Goal: Information Seeking & Learning: Learn about a topic

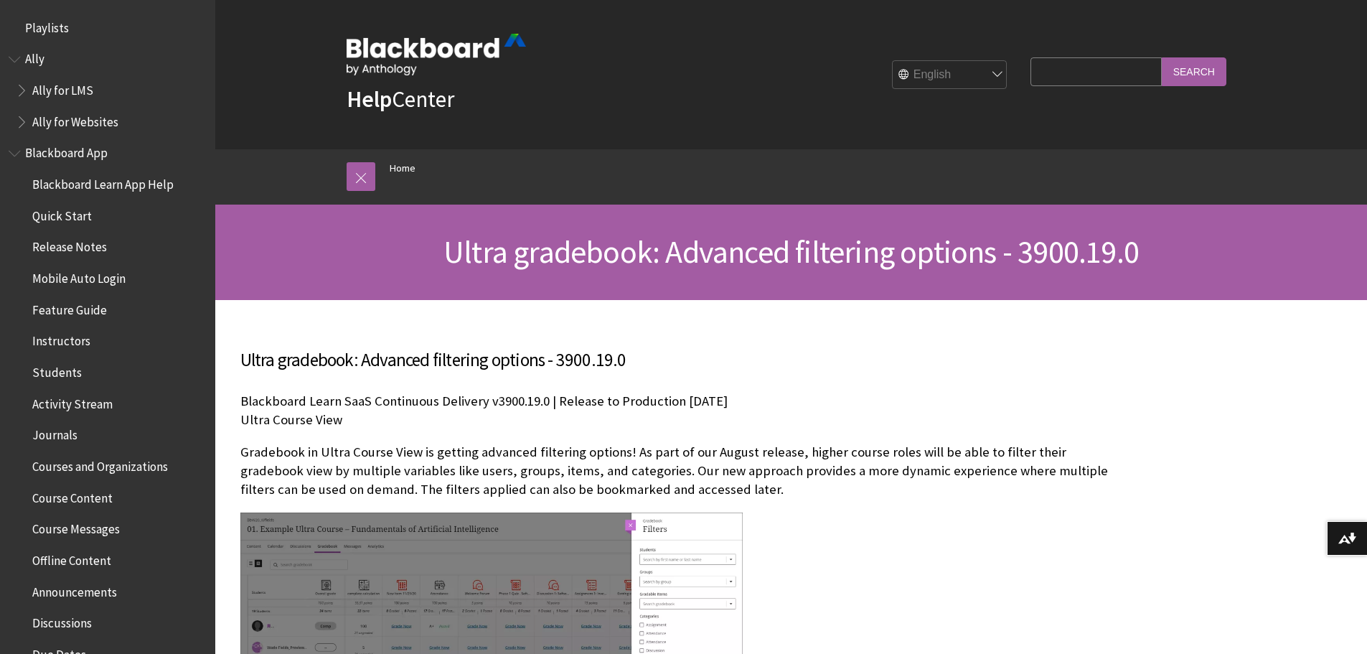
drag, startPoint x: 530, startPoint y: 304, endPoint x: 540, endPoint y: -50, distance: 354.0
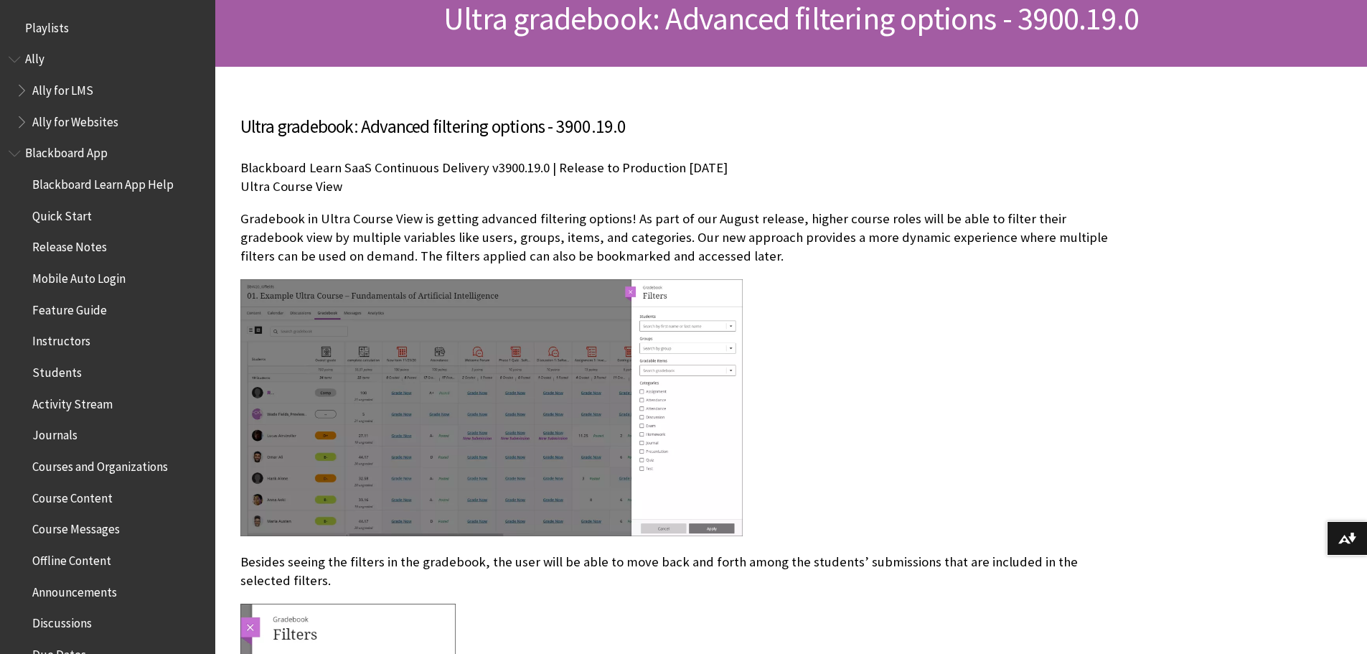
scroll to position [287, 0]
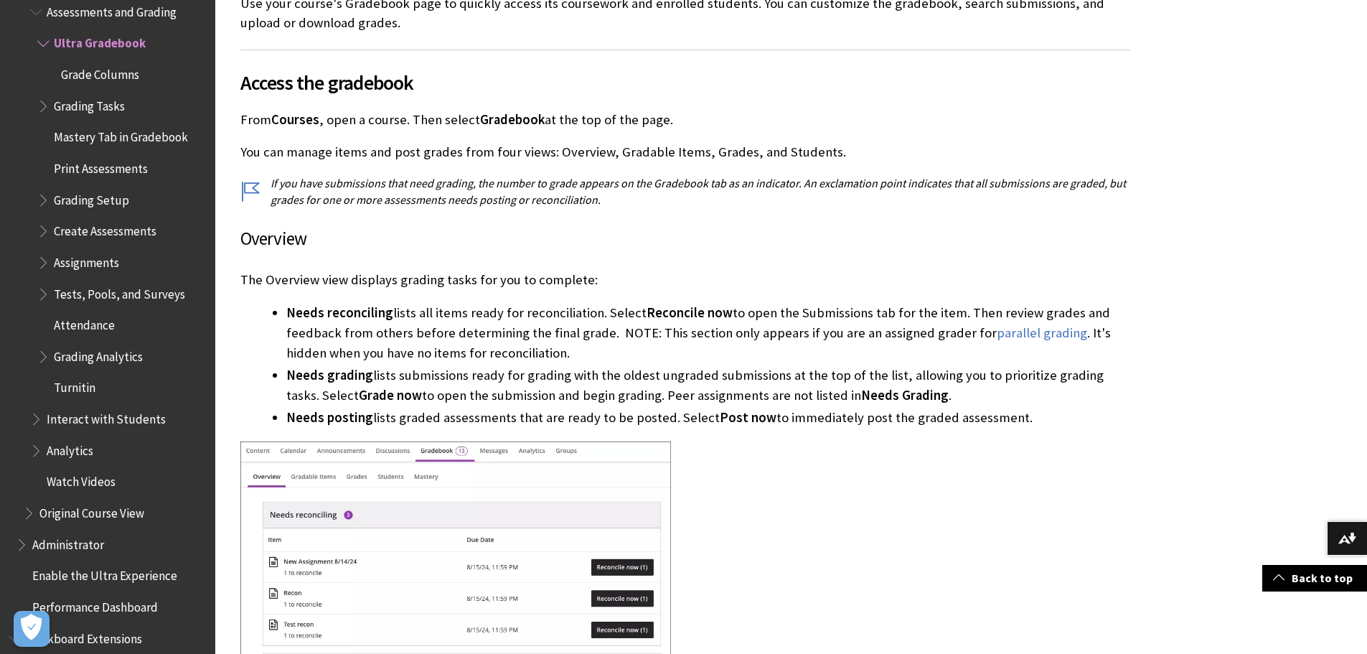
scroll to position [2745, 0]
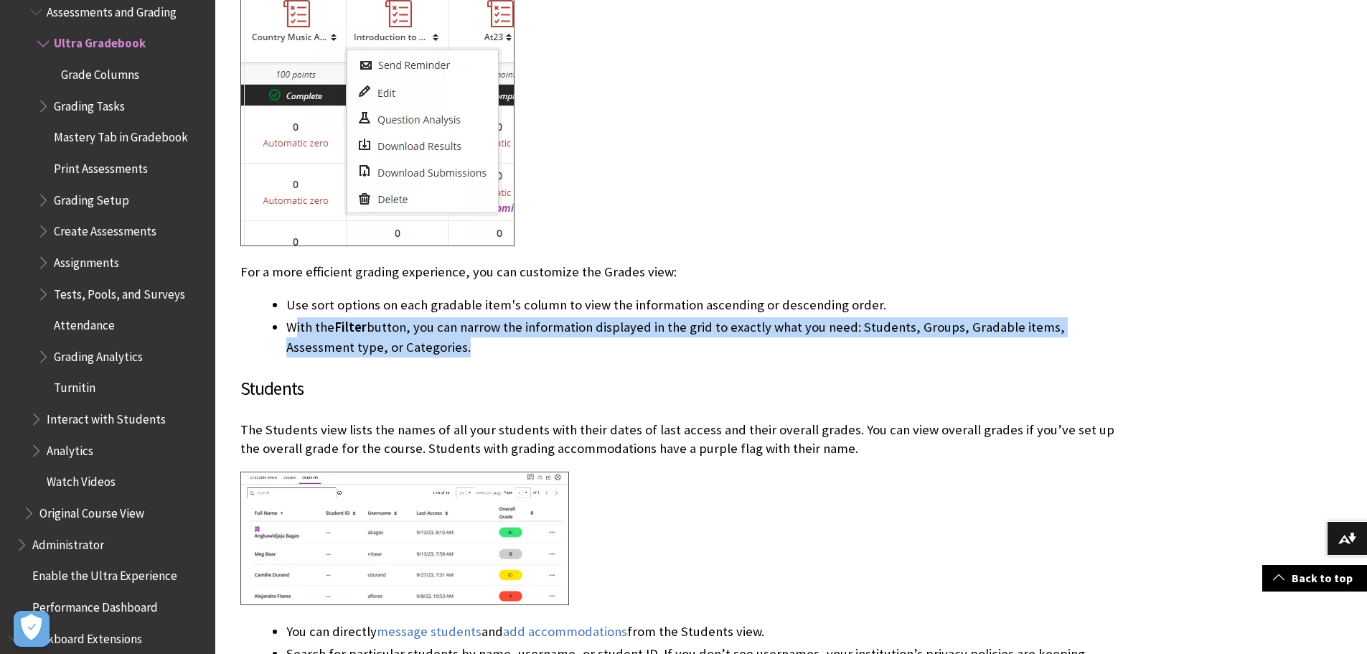
drag, startPoint x: 501, startPoint y: 352, endPoint x: 296, endPoint y: 334, distance: 205.3
click at [296, 334] on li "With the Filter button, you can narrow the information displayed in the grid to…" at bounding box center [708, 337] width 844 height 40
click at [469, 347] on li "With the Filter button, you can narrow the information displayed in the grid to…" at bounding box center [708, 337] width 844 height 40
drag, startPoint x: 403, startPoint y: 344, endPoint x: 271, endPoint y: 317, distance: 134.2
click at [286, 317] on li "With the Filter button, you can narrow the information displayed in the grid to…" at bounding box center [708, 337] width 844 height 40
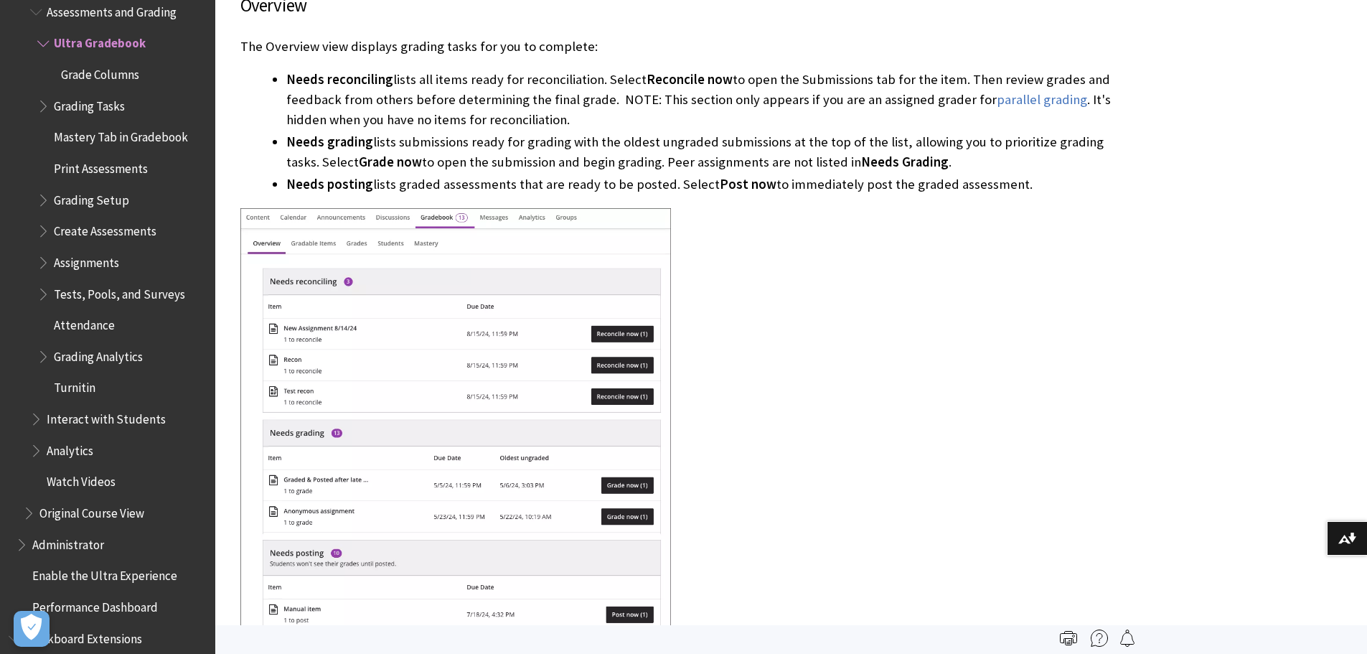
scroll to position [0, 0]
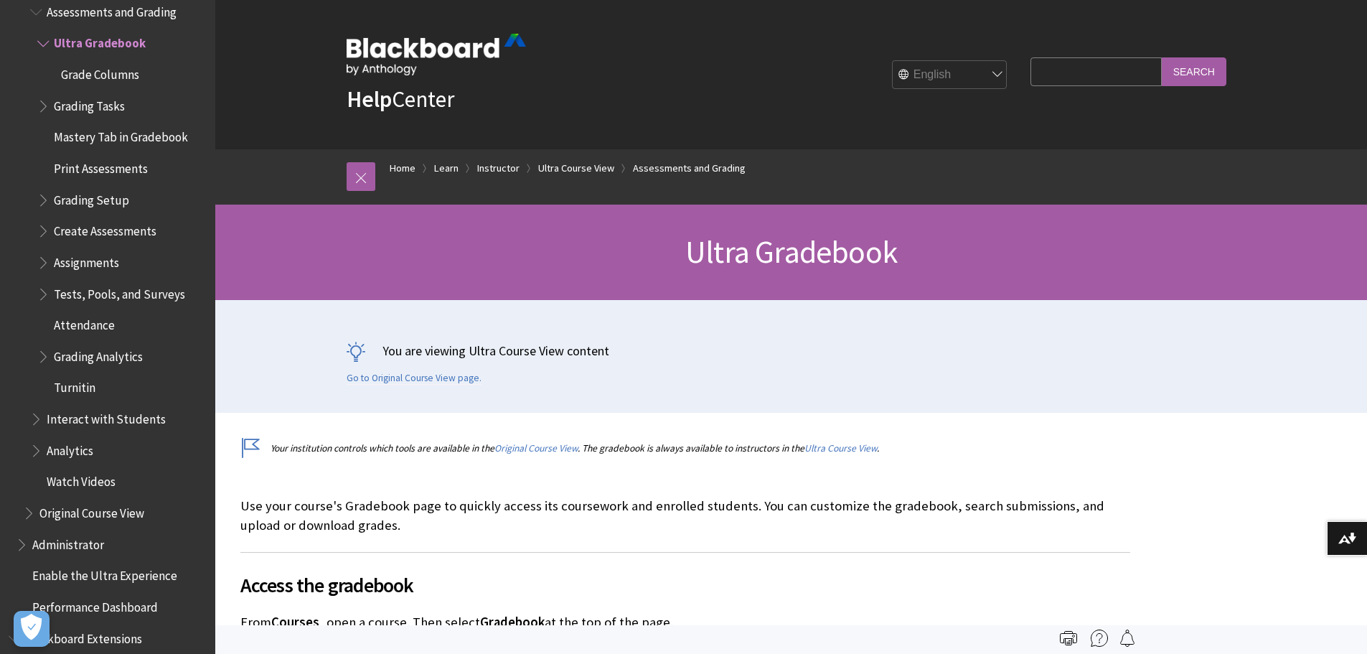
drag, startPoint x: 796, startPoint y: 471, endPoint x: 851, endPoint y: 124, distance: 351.1
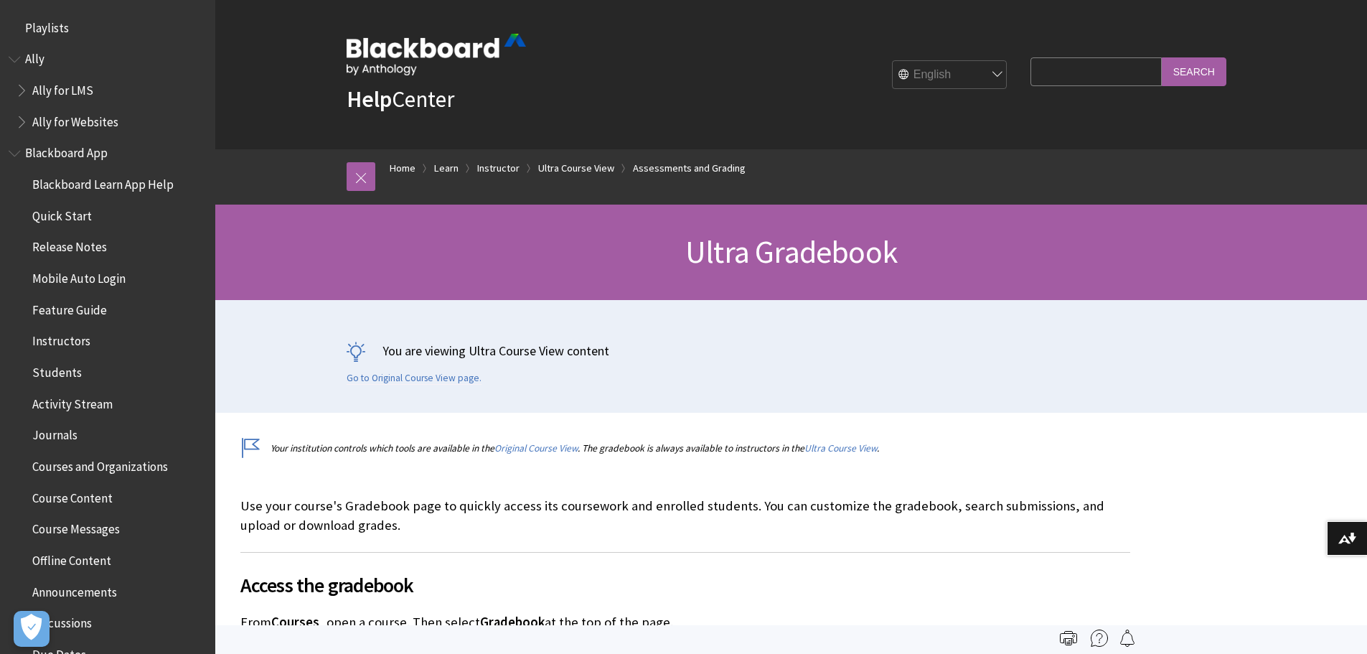
click at [95, 238] on span "Release Notes" at bounding box center [69, 244] width 75 height 19
